Goal: Navigation & Orientation: Find specific page/section

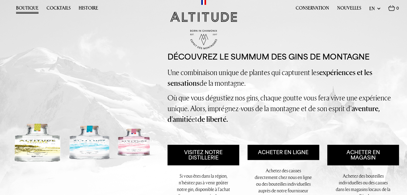
click at [30, 9] on font "Boutique" at bounding box center [27, 8] width 22 height 7
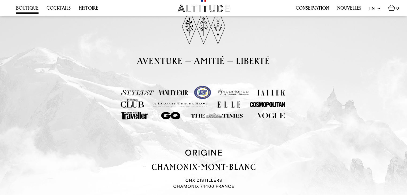
scroll to position [1077, 0]
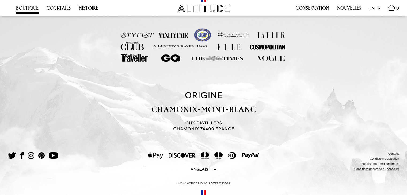
click at [392, 169] on font "Conditions générales du concours" at bounding box center [377, 169] width 45 height 3
